Goal: Obtain resource: Download file/media

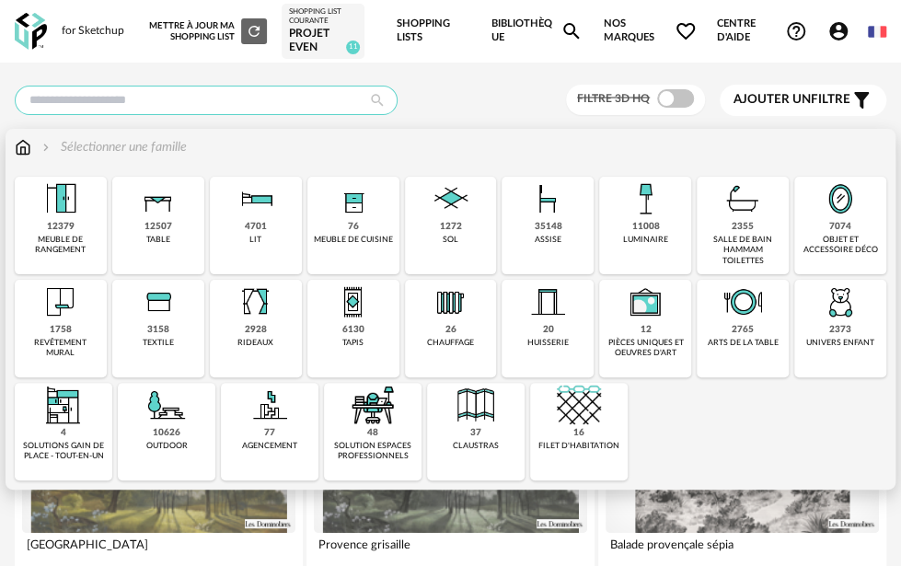
click at [78, 89] on input "text" at bounding box center [206, 100] width 383 height 29
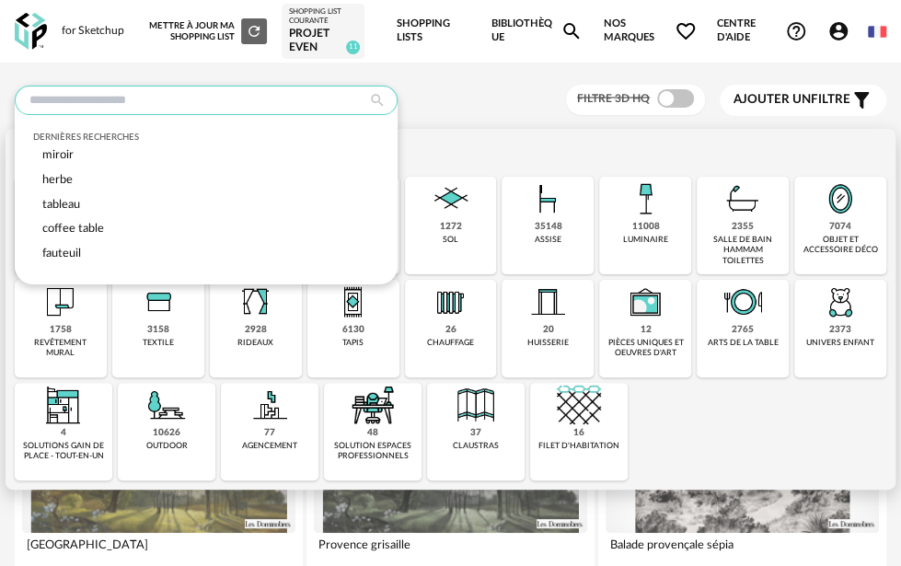
type input "*"
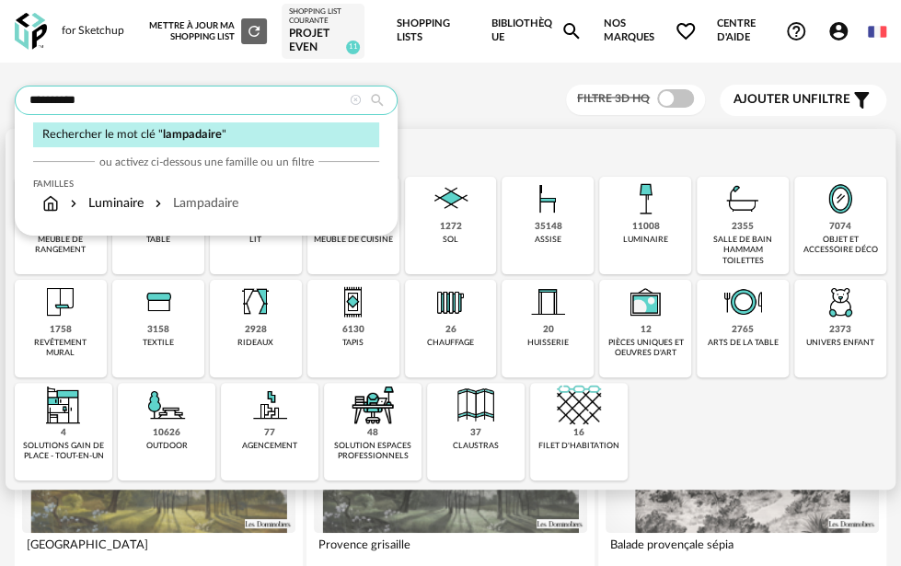
type input "**********"
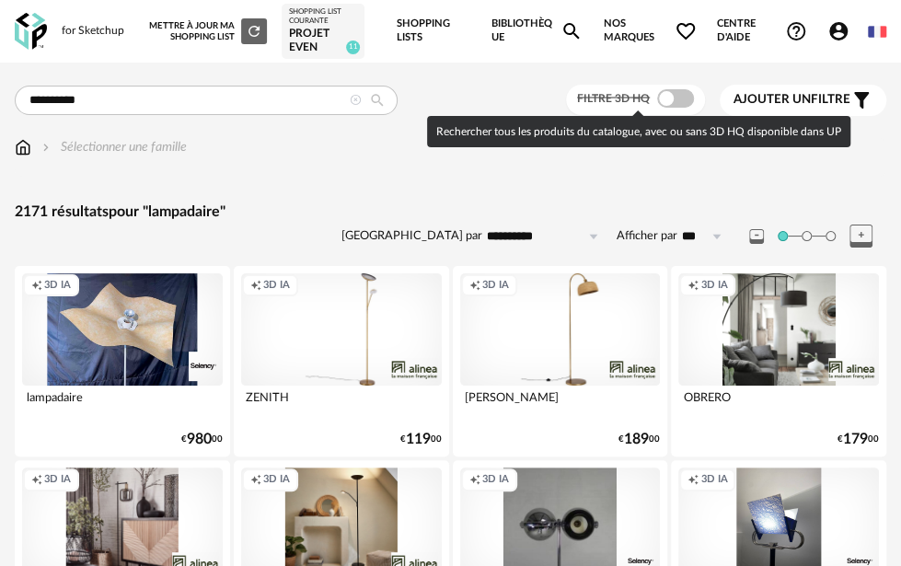
click at [680, 106] on span at bounding box center [675, 98] width 37 height 18
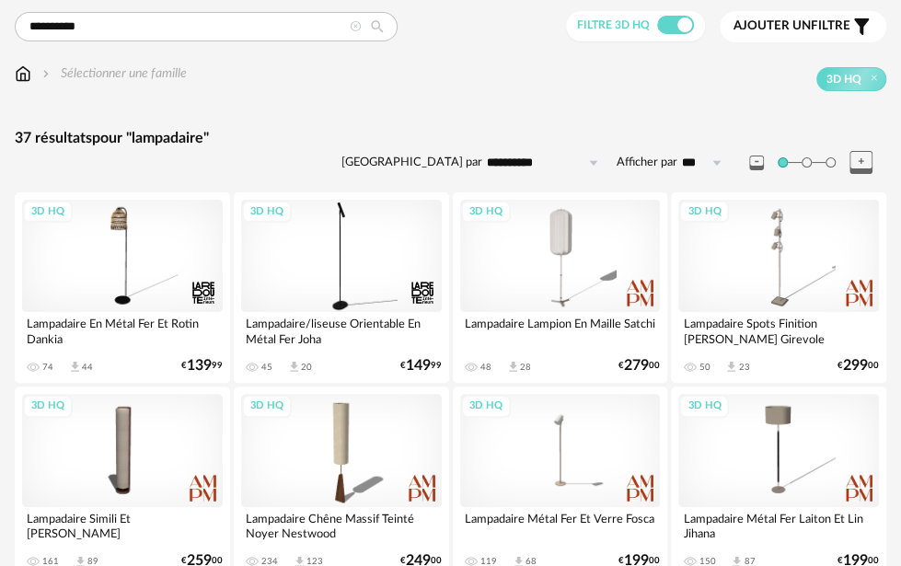
scroll to position [184, 0]
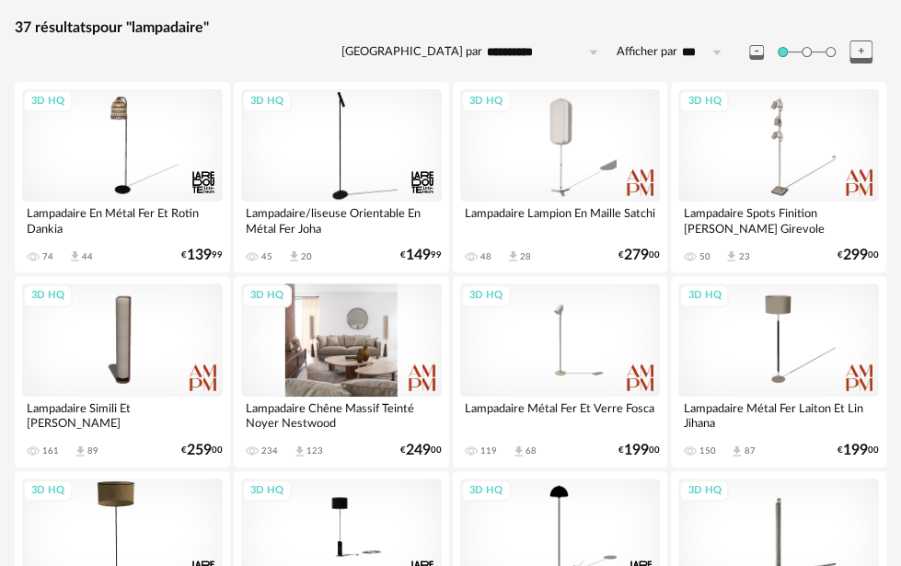
click at [379, 304] on div "3D HQ" at bounding box center [341, 340] width 201 height 112
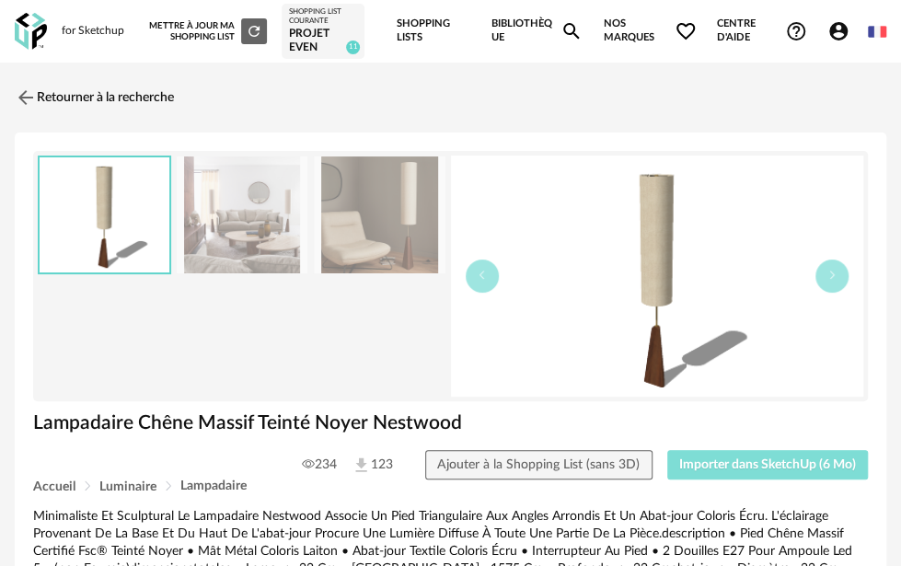
click at [748, 459] on span "Importer dans SketchUp (6 Mo)" at bounding box center [768, 465] width 177 height 13
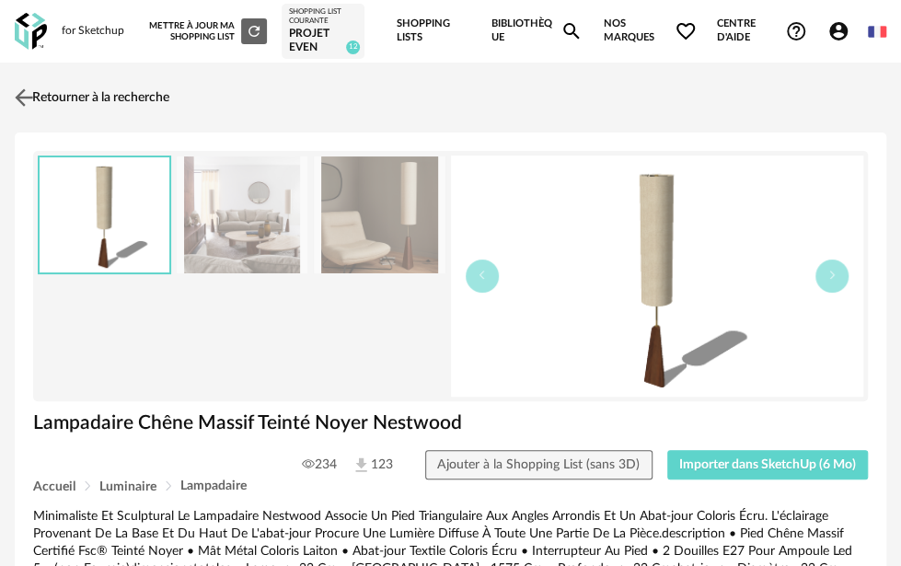
click at [128, 99] on link "Retourner à la recherche" at bounding box center [89, 97] width 159 height 41
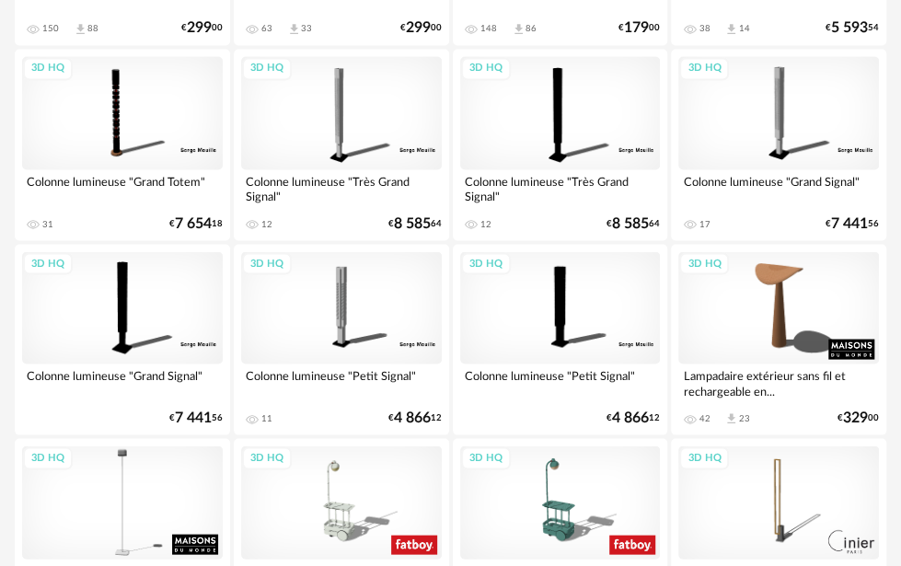
scroll to position [1381, 0]
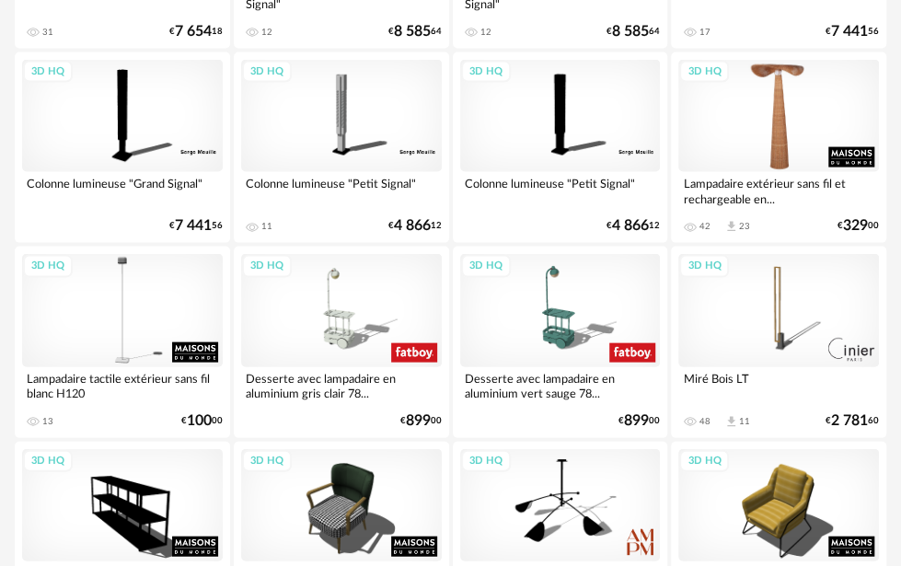
click at [739, 98] on div "3D HQ" at bounding box center [779, 116] width 201 height 112
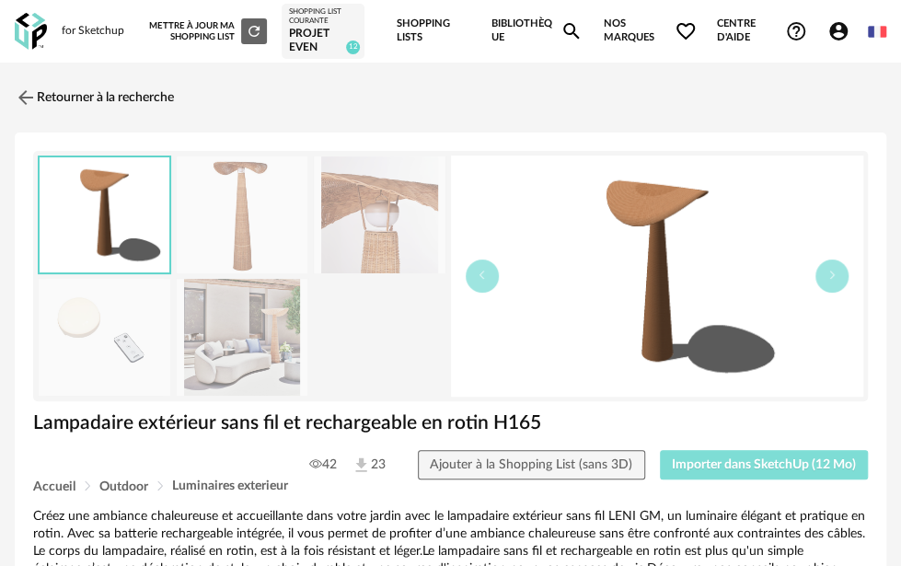
click at [791, 450] on button "Importer dans SketchUp (12 Mo)" at bounding box center [764, 464] width 209 height 29
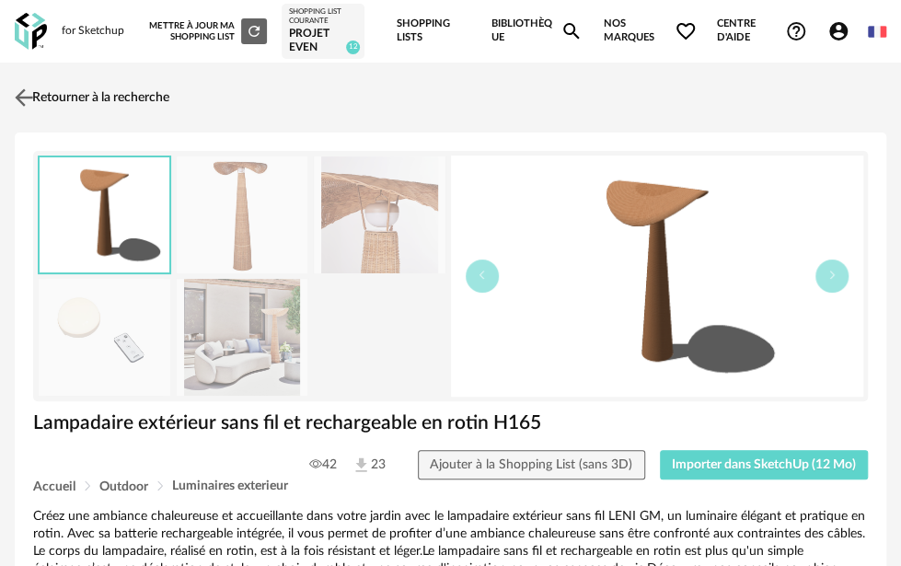
click at [133, 109] on link "Retourner à la recherche" at bounding box center [89, 97] width 159 height 41
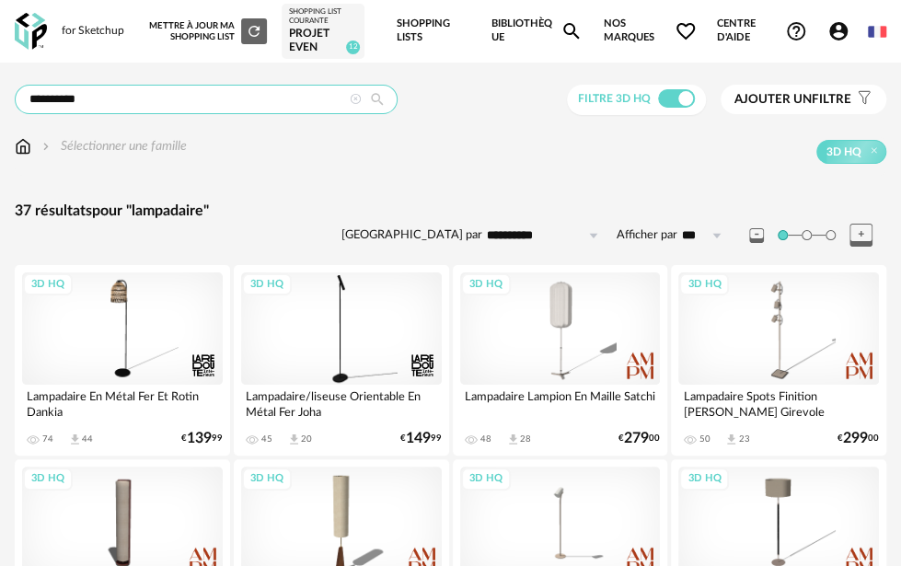
click at [203, 103] on input "**********" at bounding box center [206, 99] width 383 height 29
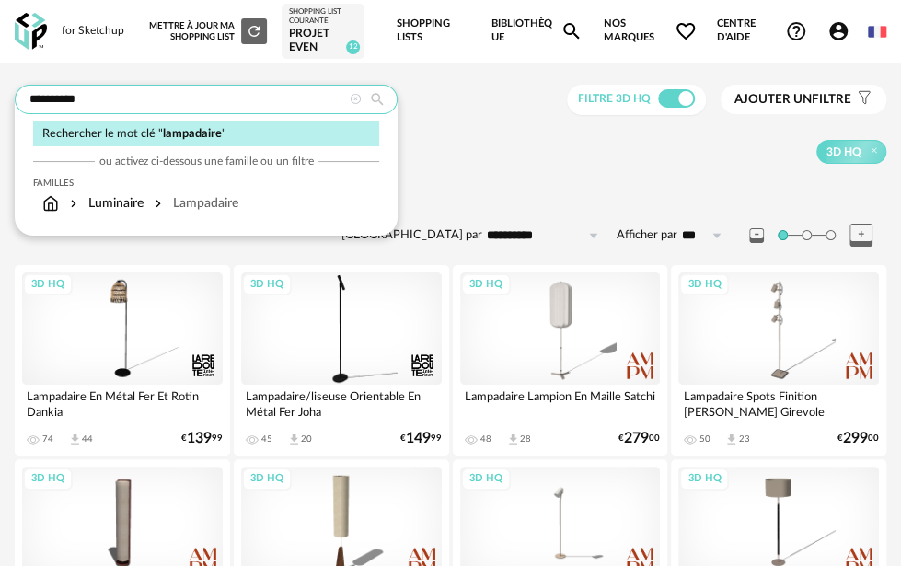
click at [203, 103] on input "**********" at bounding box center [206, 99] width 383 height 29
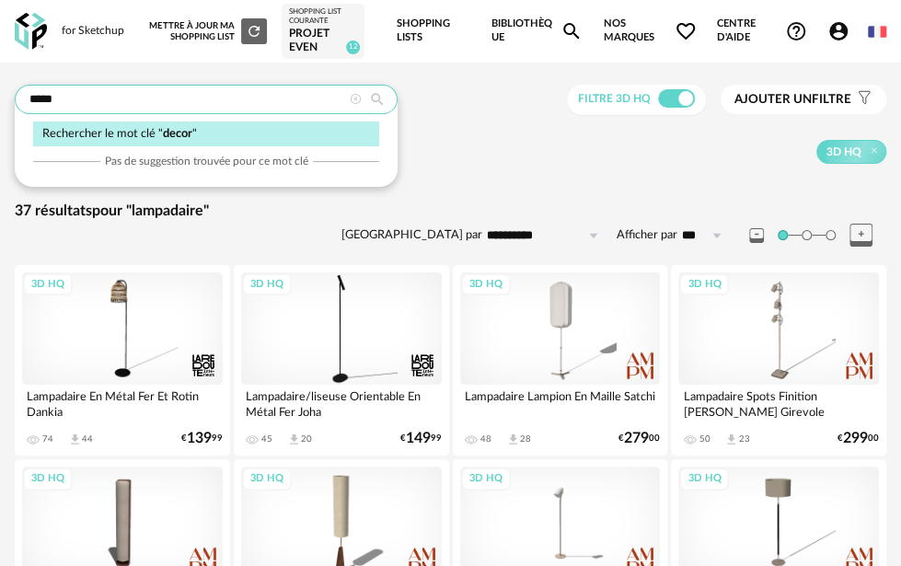
type input "*****"
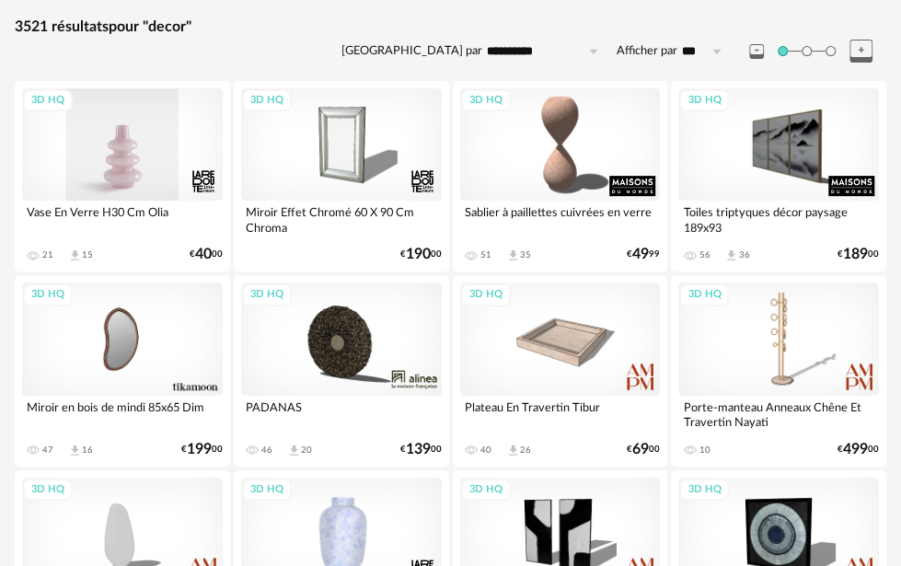
scroll to position [460, 0]
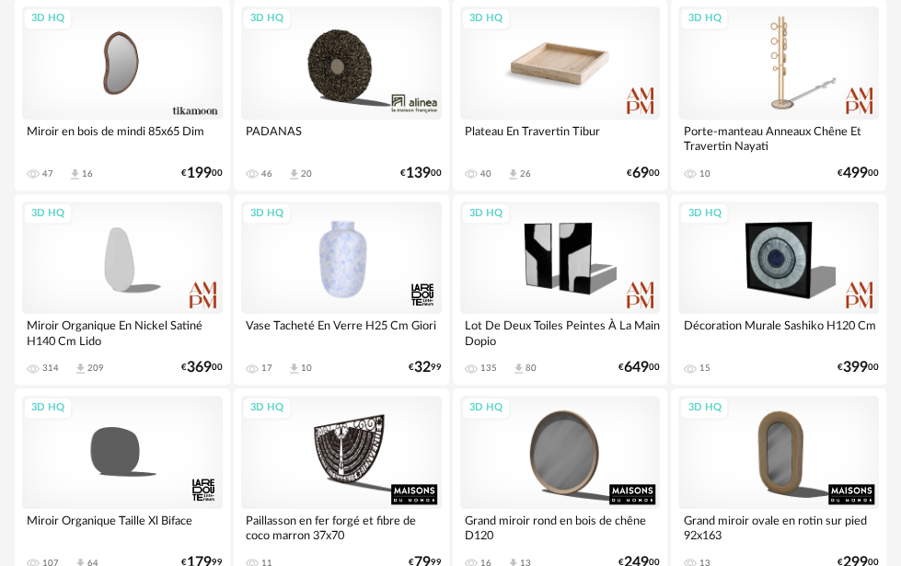
click at [559, 77] on div "3D HQ" at bounding box center [560, 62] width 201 height 112
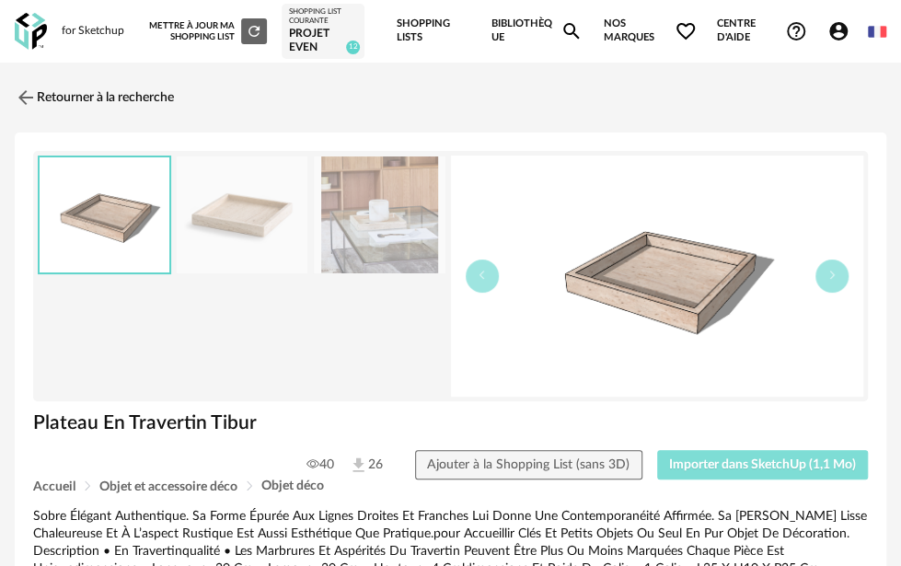
click at [730, 459] on span "Importer dans SketchUp (1,1 Mo)" at bounding box center [762, 465] width 187 height 13
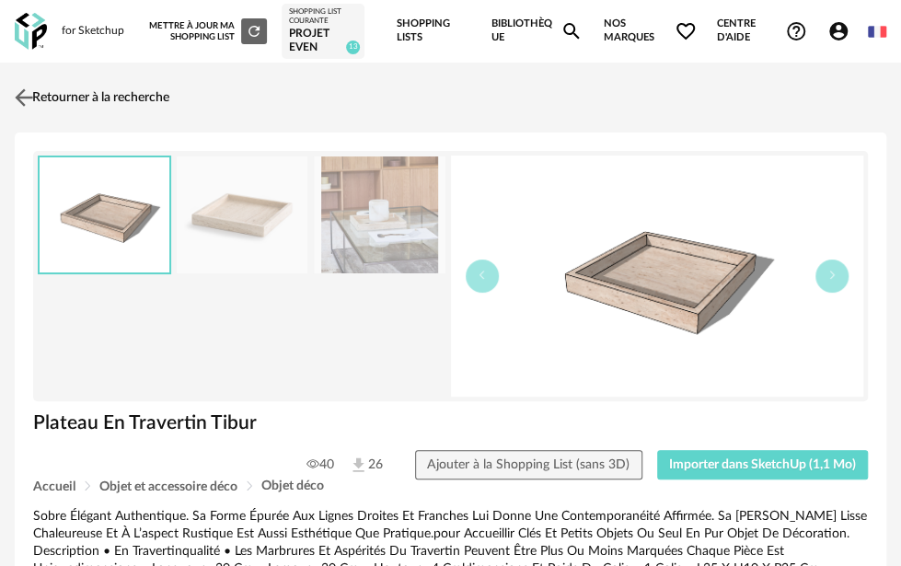
click at [147, 89] on link "Retourner à la recherche" at bounding box center [89, 97] width 159 height 41
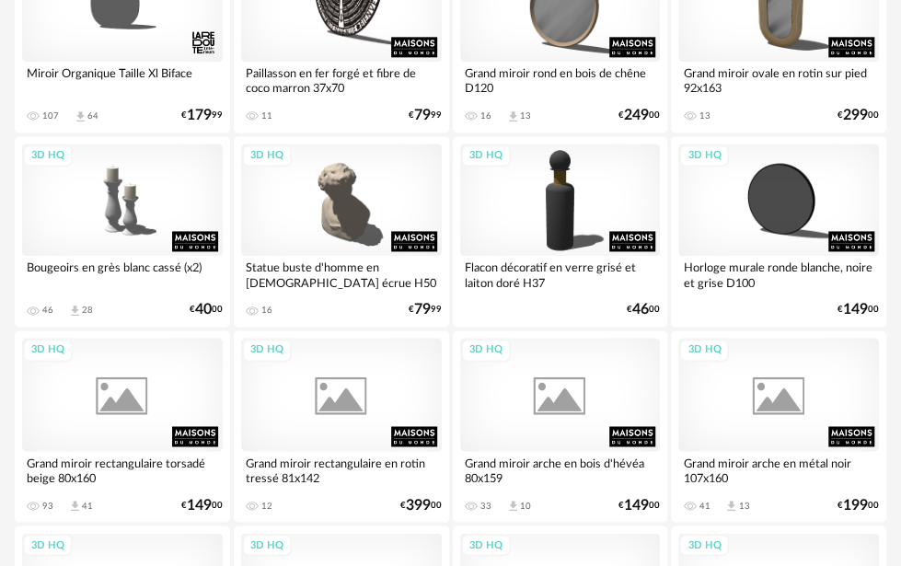
scroll to position [921, 0]
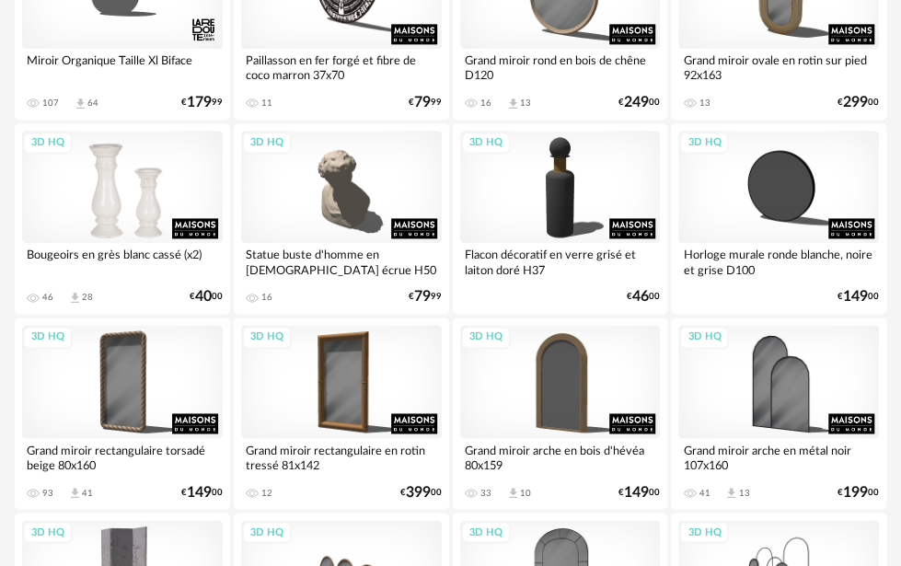
click at [138, 169] on div "3D HQ" at bounding box center [122, 187] width 201 height 112
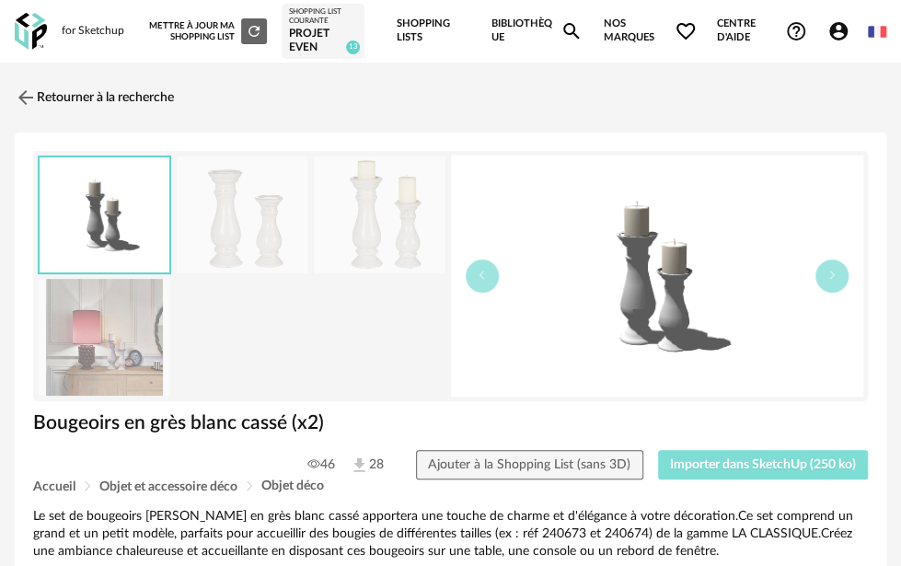
click at [742, 459] on span "Importer dans SketchUp (250 ko)" at bounding box center [763, 465] width 186 height 13
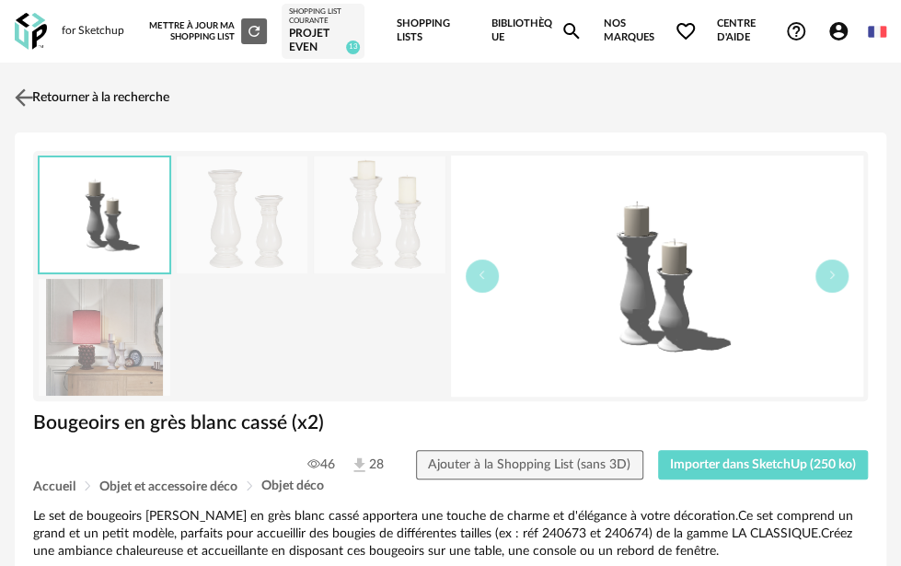
drag, startPoint x: 115, startPoint y: 87, endPoint x: 129, endPoint y: 95, distance: 16.1
click at [115, 87] on link "Retourner à la recherche" at bounding box center [89, 97] width 159 height 41
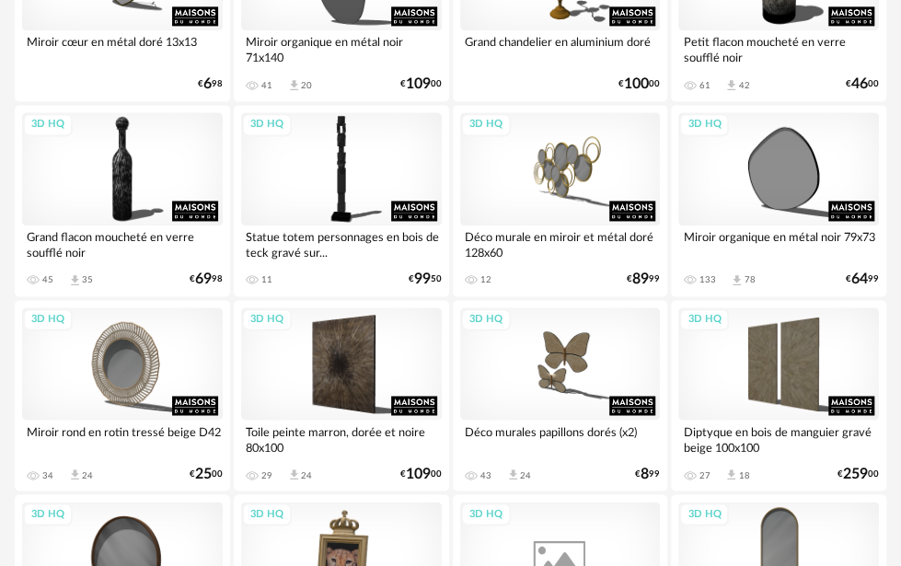
scroll to position [3591, 0]
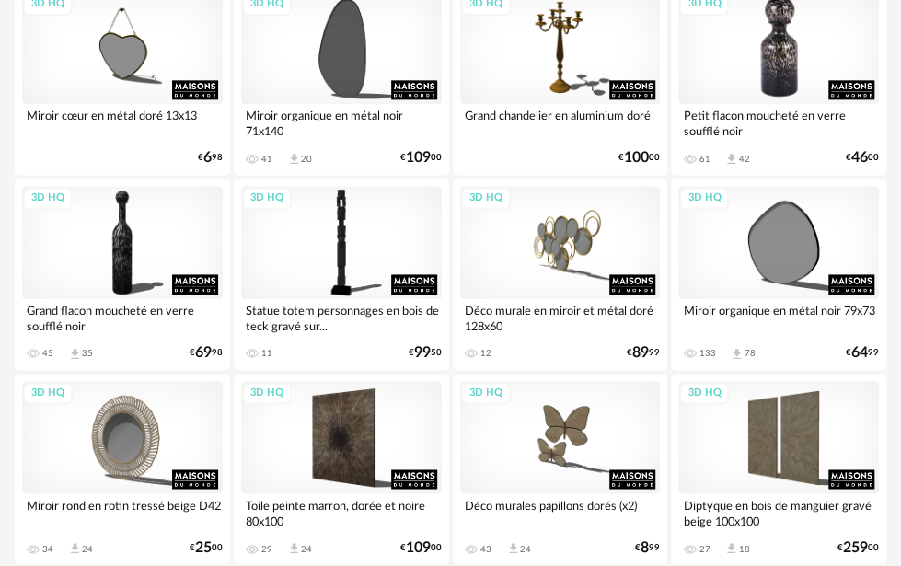
click at [788, 66] on div "3D HQ" at bounding box center [779, 48] width 201 height 112
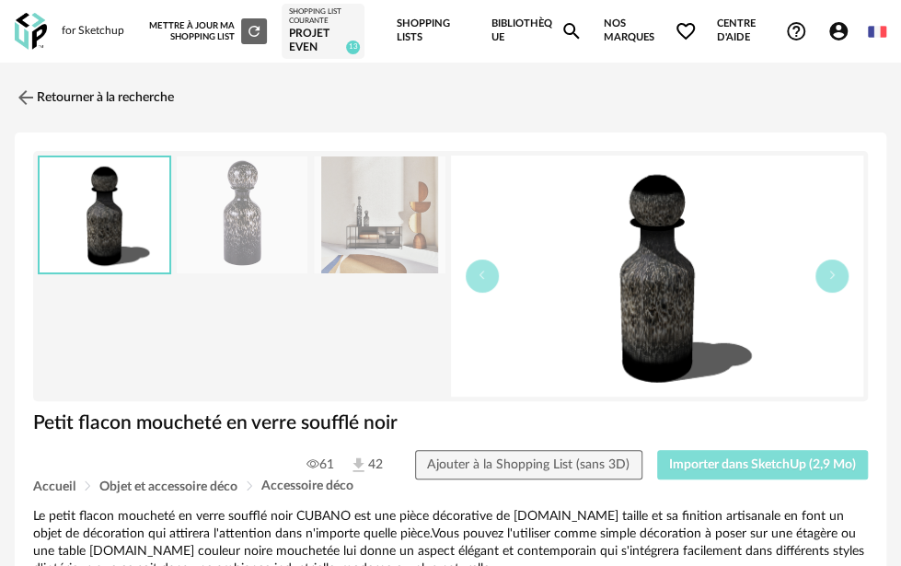
click at [772, 459] on span "Importer dans SketchUp (2,9 Mo)" at bounding box center [762, 465] width 187 height 13
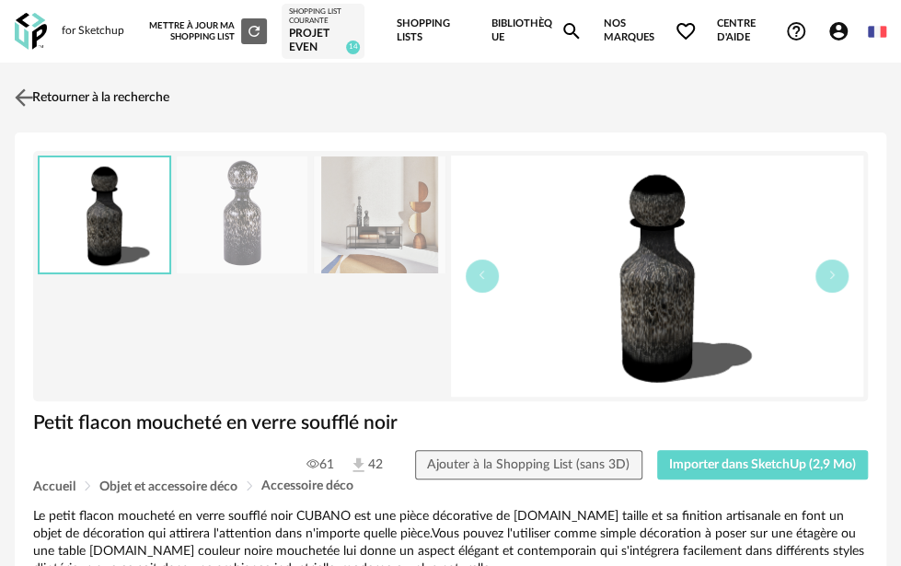
click at [71, 110] on link "Retourner à la recherche" at bounding box center [89, 97] width 159 height 41
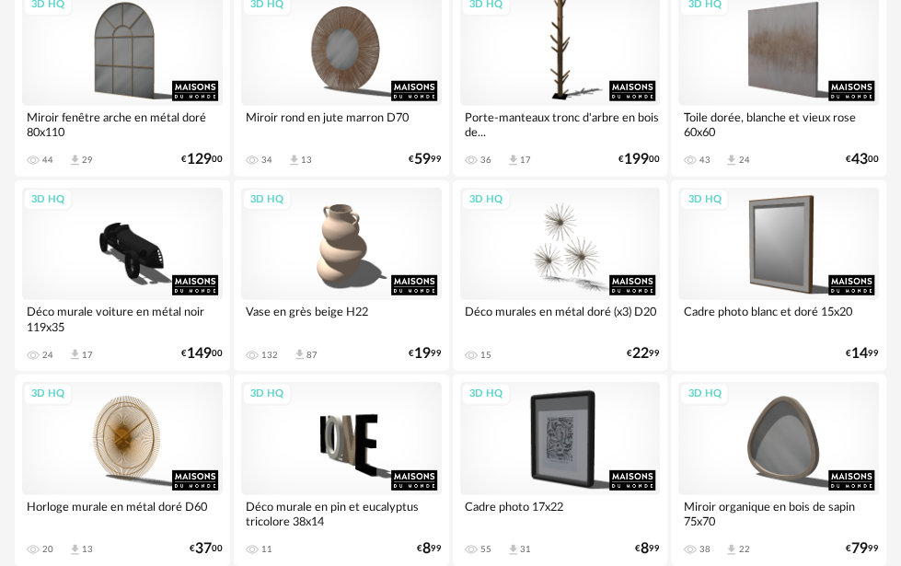
scroll to position [4679, 0]
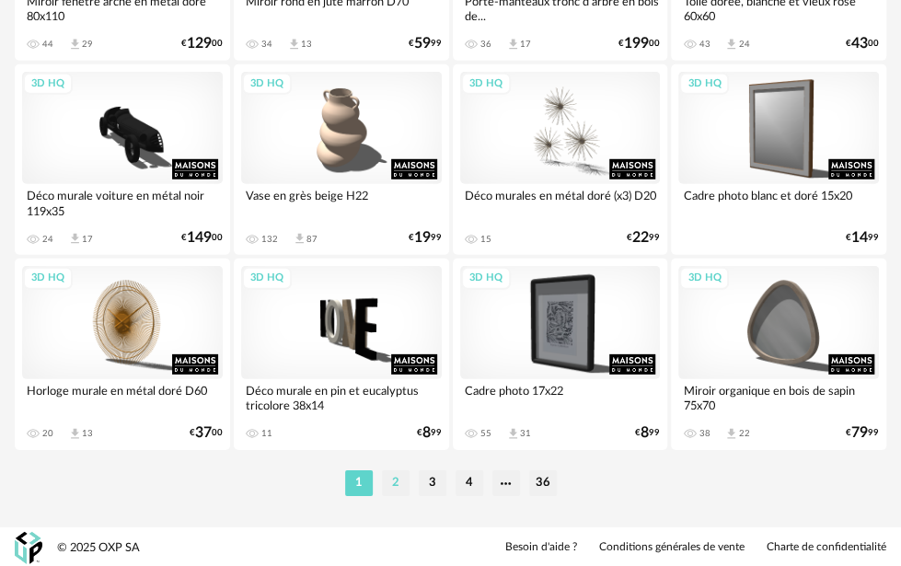
click at [390, 471] on li "2" at bounding box center [396, 484] width 28 height 26
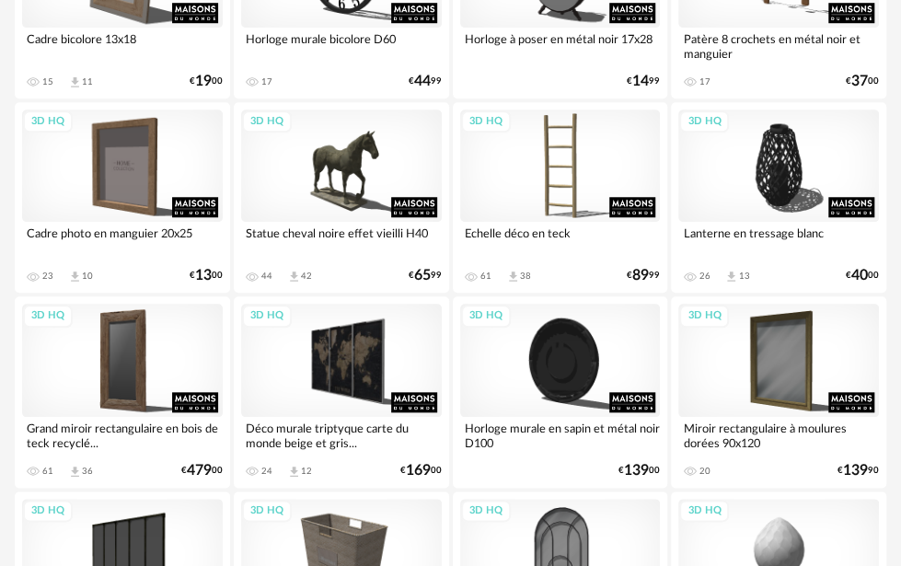
scroll to position [737, 0]
